Goal: Navigation & Orientation: Find specific page/section

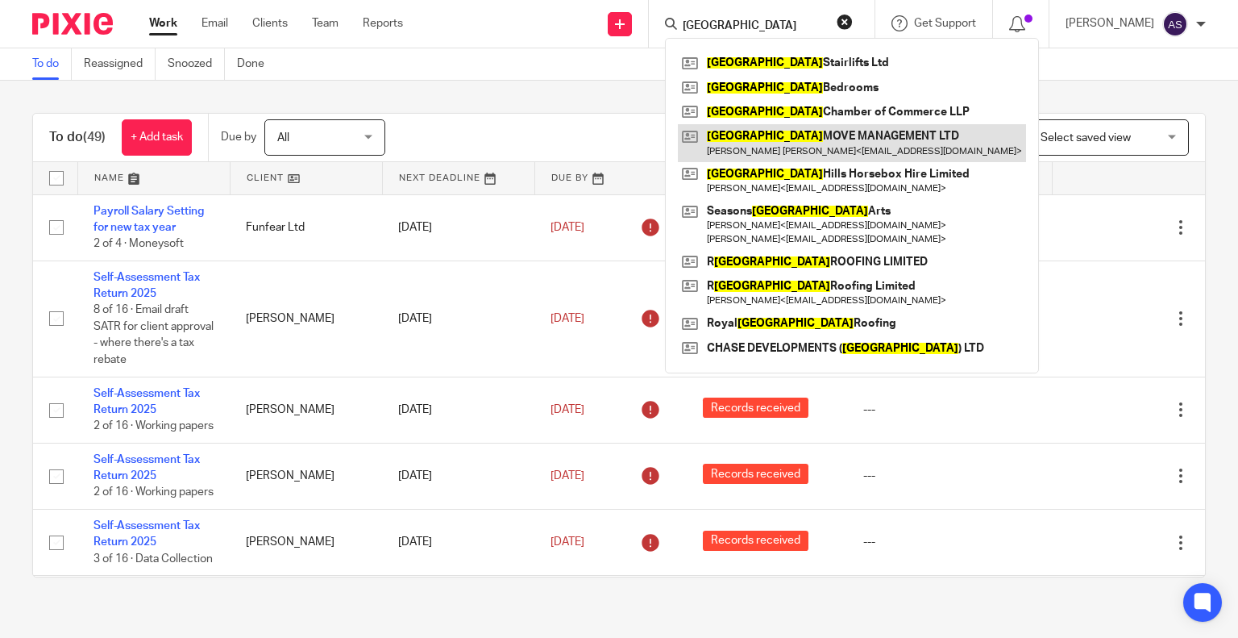
type input "surrey"
click at [772, 143] on link at bounding box center [852, 142] width 348 height 37
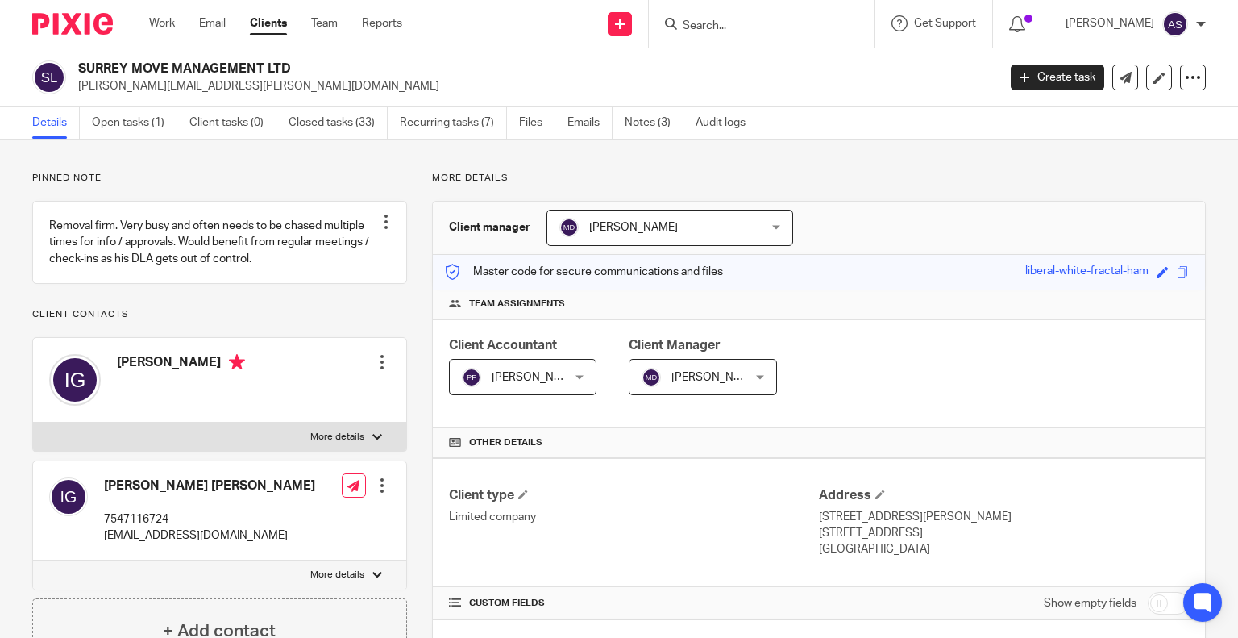
drag, startPoint x: 81, startPoint y: 69, endPoint x: 405, endPoint y: 69, distance: 324.0
click at [405, 69] on h2 "SURREY MOVE MANAGEMENT LTD" at bounding box center [441, 68] width 727 height 17
copy h2 "SURREY MOVE MANAGEMENT LTD"
click at [714, 31] on input "Search" at bounding box center [753, 26] width 145 height 15
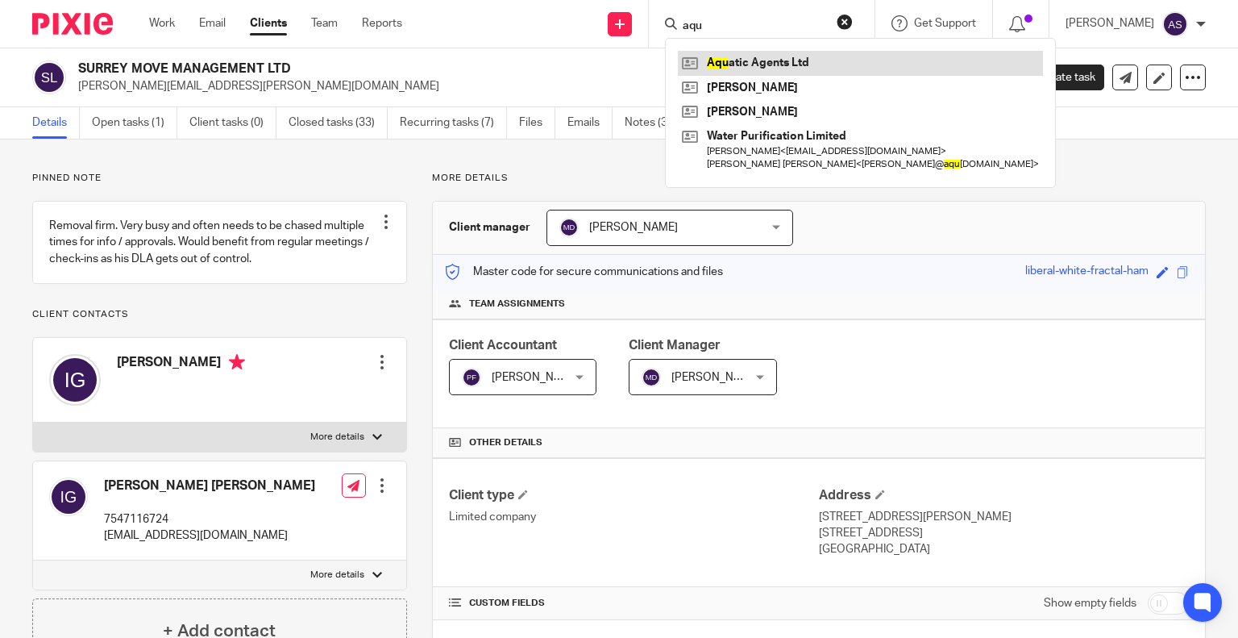
type input "aqu"
click at [804, 58] on link at bounding box center [860, 63] width 365 height 24
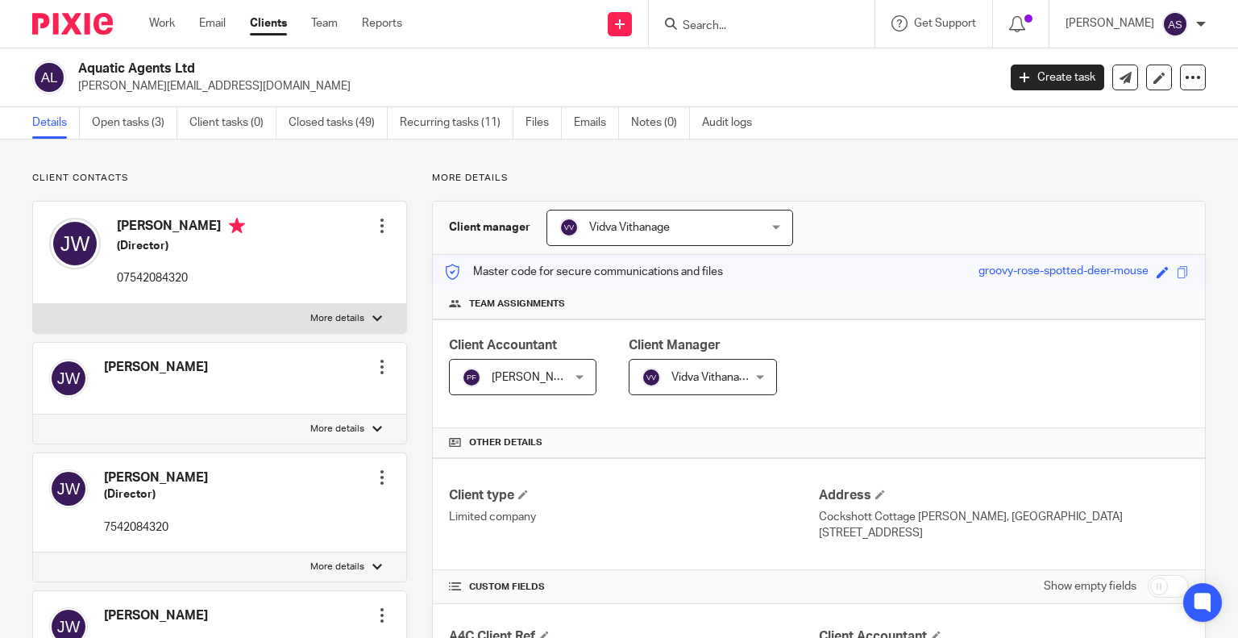
drag, startPoint x: 77, startPoint y: 64, endPoint x: 226, endPoint y: 67, distance: 149.1
click at [226, 67] on h2 "Aquatic Agents Ltd" at bounding box center [441, 68] width 727 height 17
copy h2 "Aquatic Agents Ltd"
click at [718, 23] on input "Search" at bounding box center [753, 26] width 145 height 15
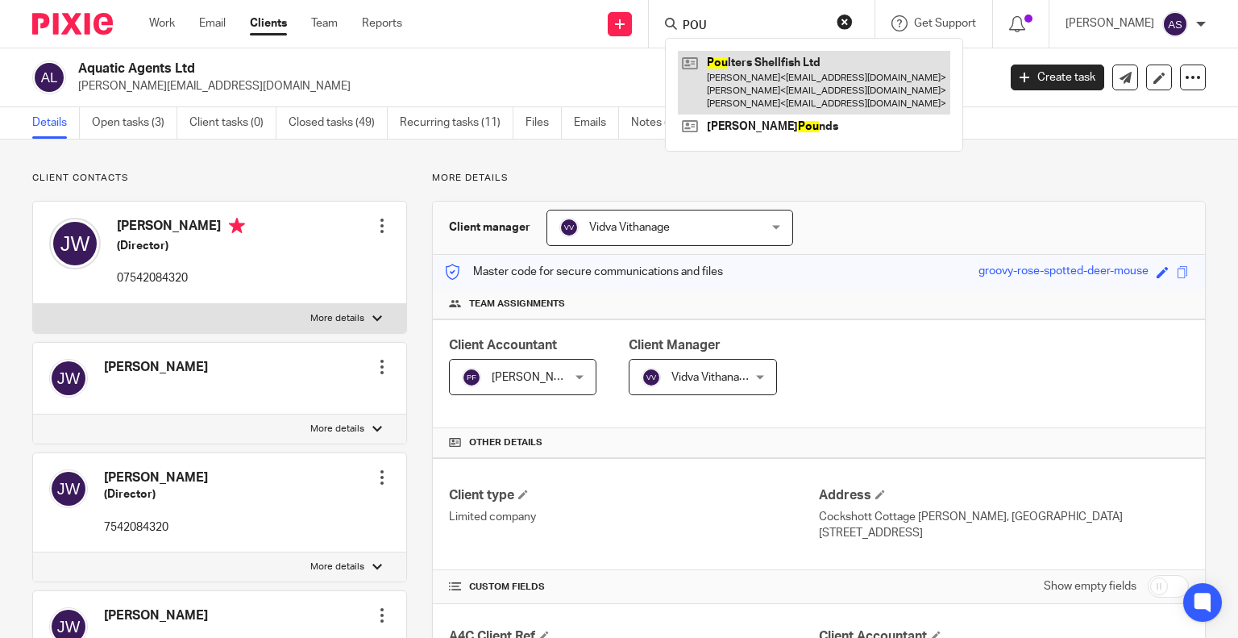
type input "POU"
click at [738, 73] on link at bounding box center [814, 83] width 272 height 64
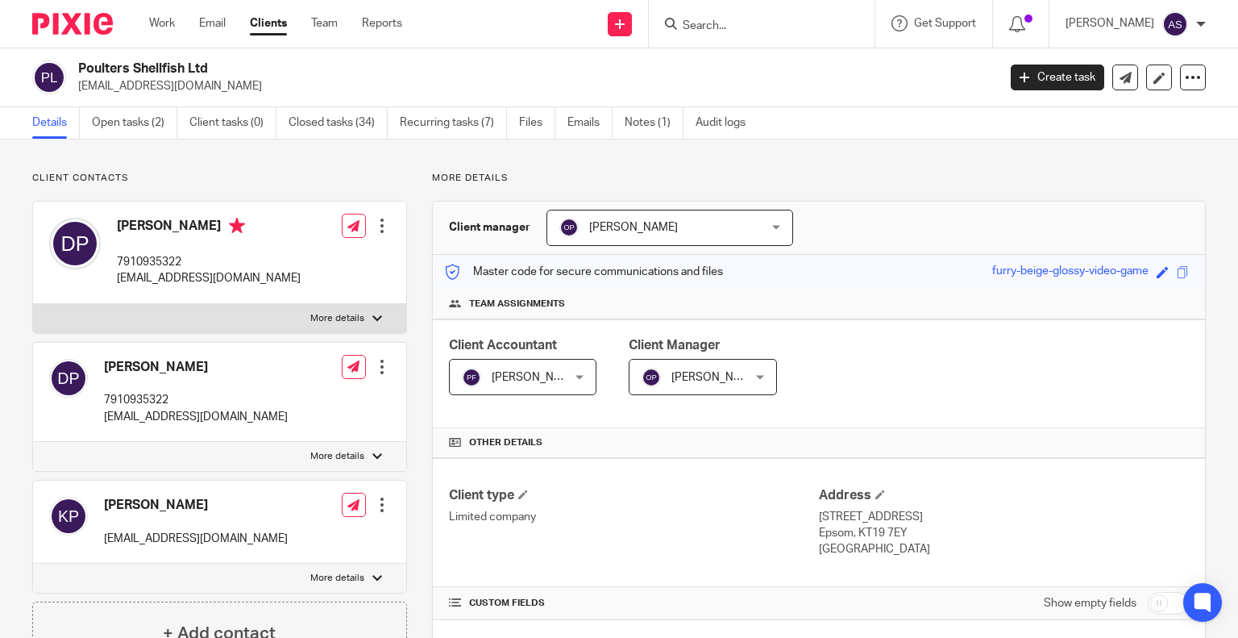
drag, startPoint x: 81, startPoint y: 67, endPoint x: 276, endPoint y: 69, distance: 195.9
click at [276, 69] on h2 "Poulters Shellfish Ltd" at bounding box center [441, 68] width 727 height 17
copy h2 "Poulters Shellfish Ltd"
click at [733, 28] on input "Search" at bounding box center [753, 26] width 145 height 15
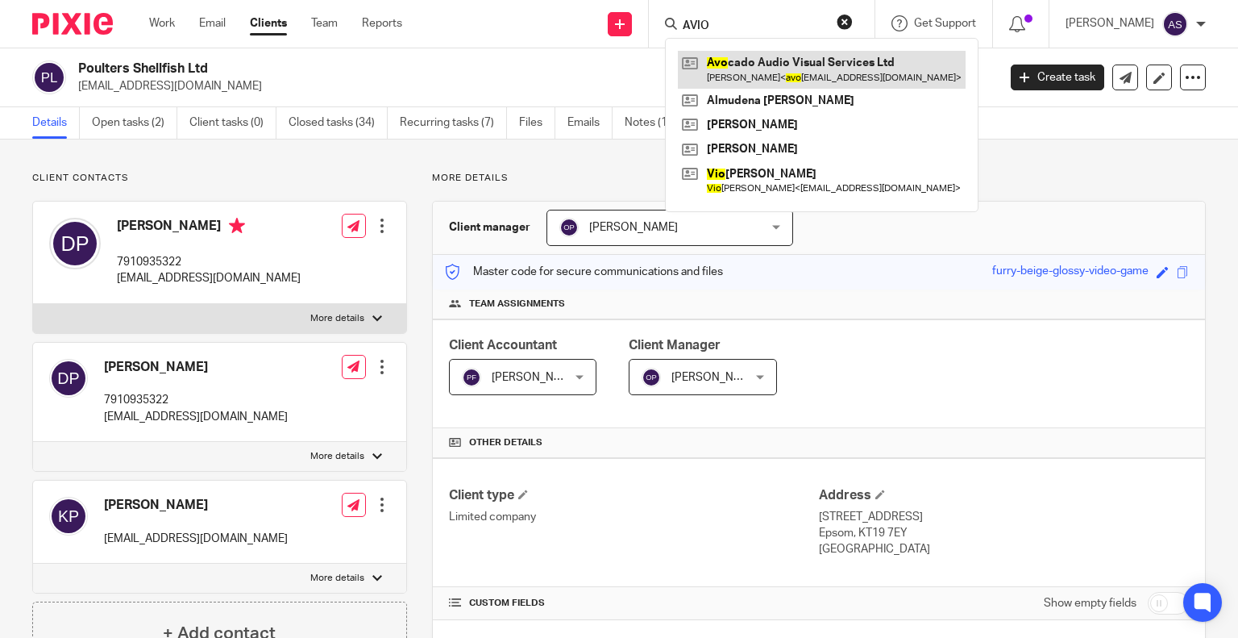
type input "AVIO"
click at [776, 76] on link at bounding box center [822, 69] width 288 height 37
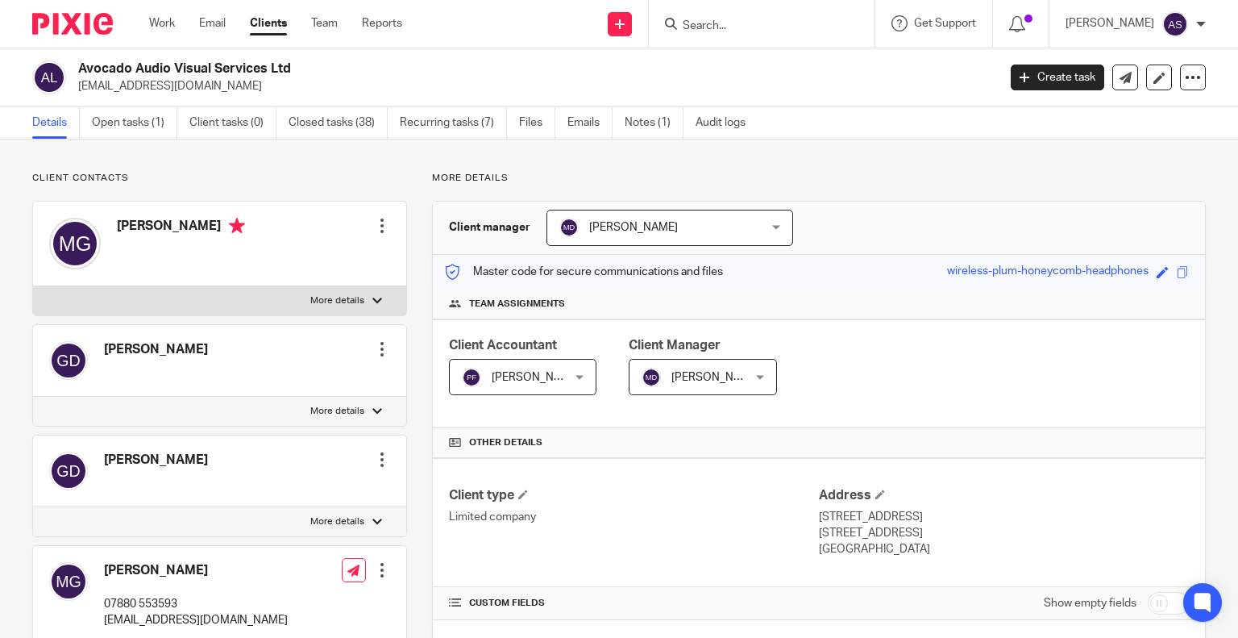
click at [74, 67] on div "Avocado Audio Visual Services Ltd [EMAIL_ADDRESS][DOMAIN_NAME]" at bounding box center [509, 77] width 954 height 34
drag, startPoint x: 82, startPoint y: 67, endPoint x: 282, endPoint y: 67, distance: 199.9
click at [282, 67] on h2 "Avocado Audio Visual Services Ltd" at bounding box center [441, 68] width 727 height 17
click at [138, 76] on h2 "Avocado Audio Visual Services Ltd" at bounding box center [441, 68] width 727 height 17
drag, startPoint x: 78, startPoint y: 70, endPoint x: 315, endPoint y: 70, distance: 237.0
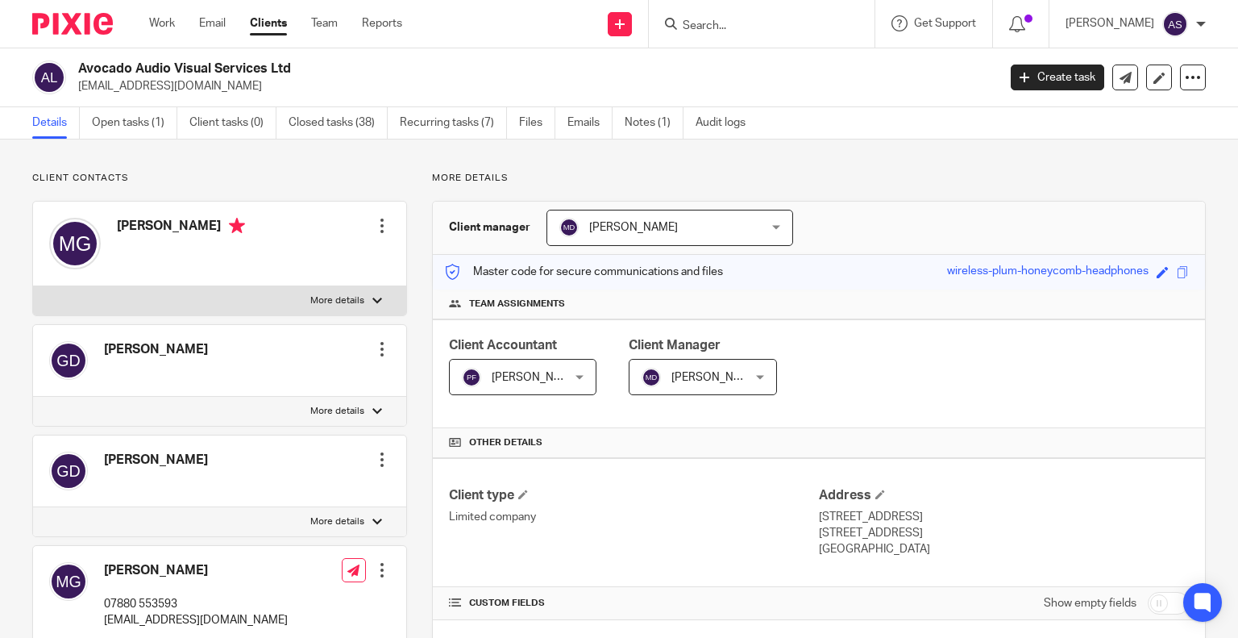
click at [364, 70] on h2 "Avocado Audio Visual Services Ltd" at bounding box center [441, 68] width 727 height 17
copy h2 "Avocado Audio Visual Services Ltd"
click at [725, 25] on input "Search" at bounding box center [753, 26] width 145 height 15
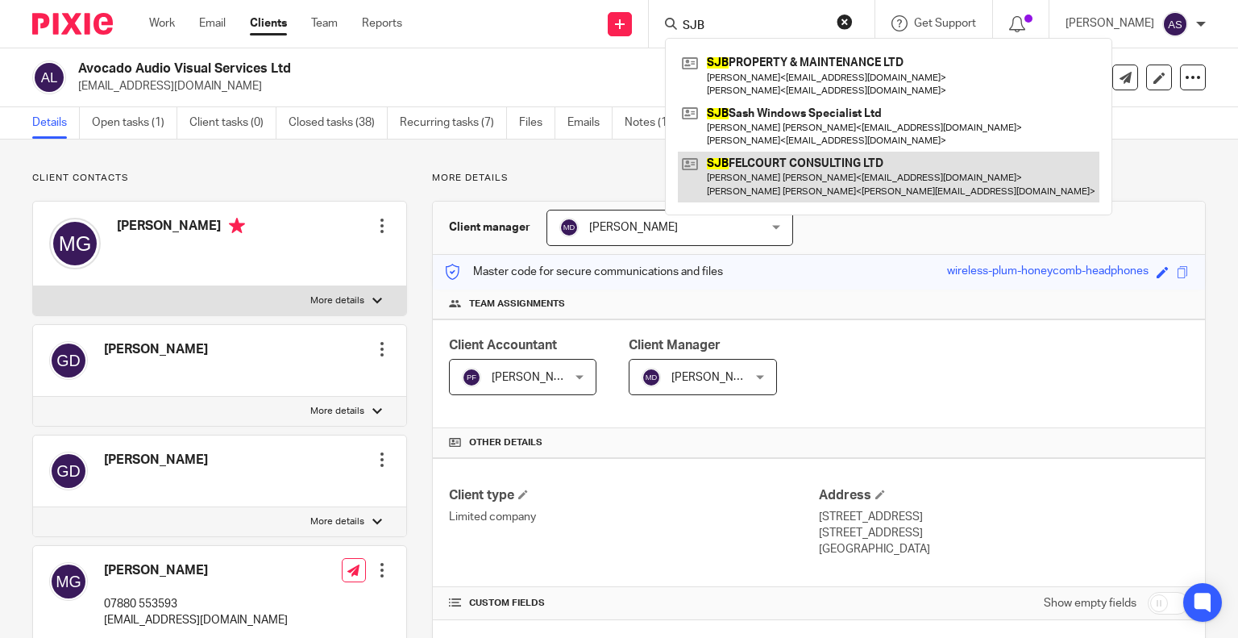
type input "SJB"
click at [781, 183] on link at bounding box center [889, 177] width 422 height 50
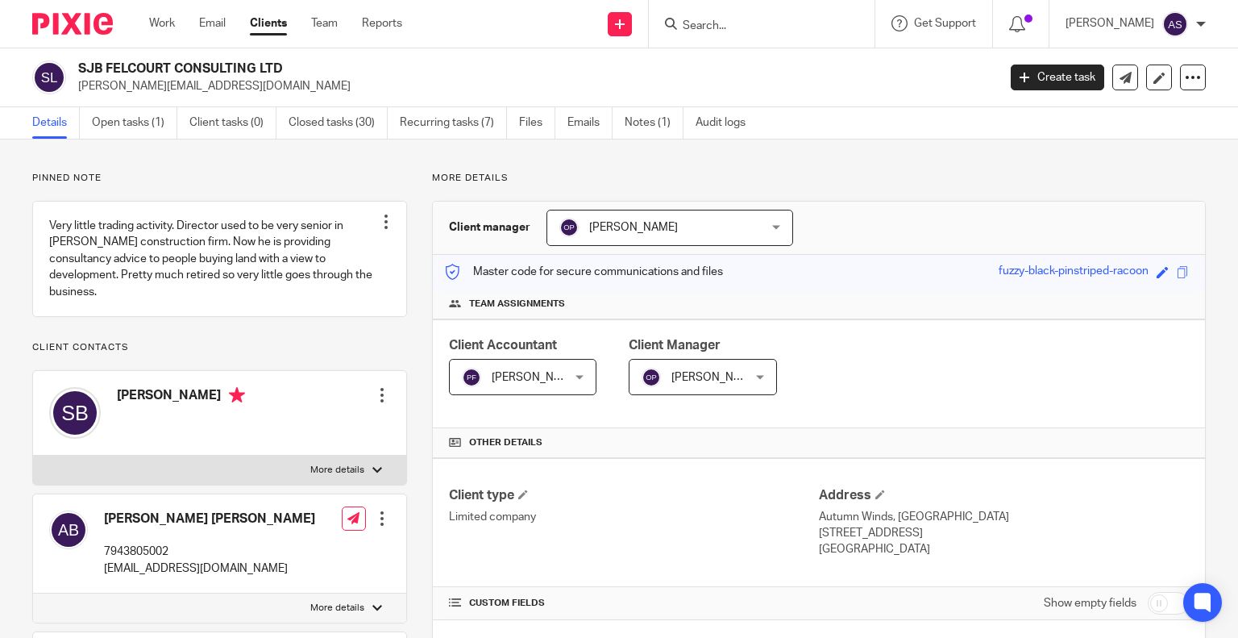
drag, startPoint x: 79, startPoint y: 70, endPoint x: 339, endPoint y: 76, distance: 260.4
click at [339, 76] on h2 "SJB FELCOURT CONSULTING LTD" at bounding box center [441, 68] width 727 height 17
copy h2 "SJB FELCOURT CONSULTING LTD"
